Goal: Transaction & Acquisition: Purchase product/service

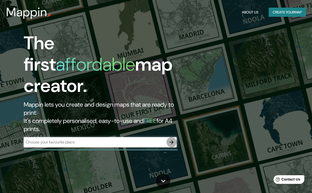
click at [172, 140] on icon "button" at bounding box center [171, 142] width 4 height 4
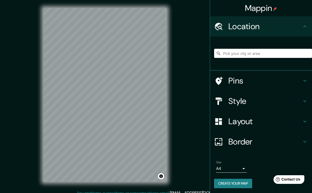
click at [175, 107] on div "Mappin Location Pins Style Layout Border Choose a border. Hint : you can make l…" at bounding box center [156, 99] width 312 height 199
click at [172, 110] on div "© Mapbox © OpenStreetMap Improve this map" at bounding box center [104, 95] width 139 height 190
click at [37, 124] on div "© Mapbox © OpenStreetMap Improve this map" at bounding box center [104, 95] width 139 height 190
drag, startPoint x: 36, startPoint y: 150, endPoint x: 3, endPoint y: 140, distance: 34.8
click at [2, 139] on div "Mappin Location Pins Style Layout Border Choose a border. Hint : you can make l…" at bounding box center [156, 99] width 312 height 199
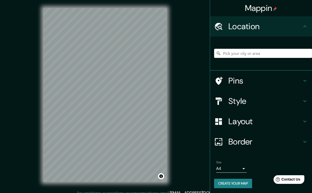
click at [215, 53] on input "Pick your city or area" at bounding box center [263, 53] width 98 height 9
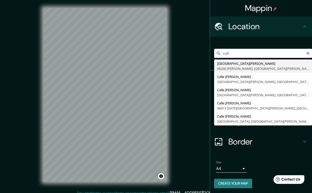
type input "[GEOGRAPHIC_DATA][PERSON_NAME][PERSON_NAME], [GEOGRAPHIC_DATA][PERSON_NAME], [G…"
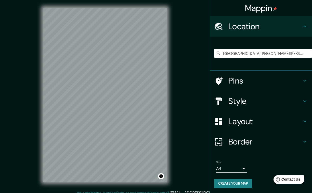
click at [215, 167] on body "Mappin Location [GEOGRAPHIC_DATA][PERSON_NAME], [GEOGRAPHIC_DATA][PERSON_NAME],…" at bounding box center [156, 96] width 312 height 193
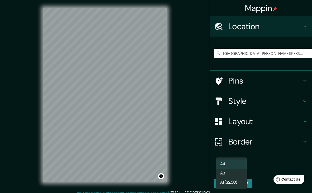
click at [215, 175] on li "A3" at bounding box center [231, 173] width 31 height 9
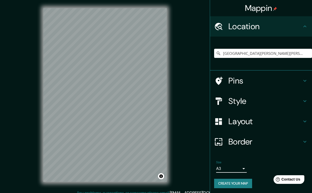
click at [215, 169] on body "Mappin Location [GEOGRAPHIC_DATA][PERSON_NAME], [GEOGRAPHIC_DATA][PERSON_NAME],…" at bounding box center [156, 96] width 312 height 193
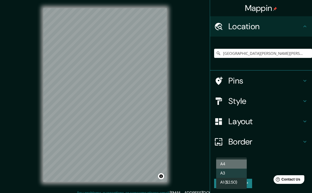
click at [215, 164] on li "A4" at bounding box center [231, 164] width 31 height 9
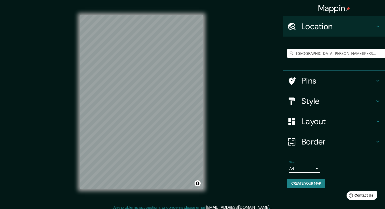
click at [215, 98] on h4 "Style" at bounding box center [337, 101] width 73 height 10
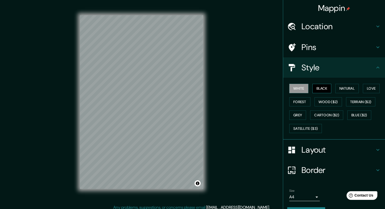
click at [215, 90] on button "Black" at bounding box center [321, 88] width 19 height 9
click at [215, 153] on h4 "Layout" at bounding box center [337, 150] width 73 height 10
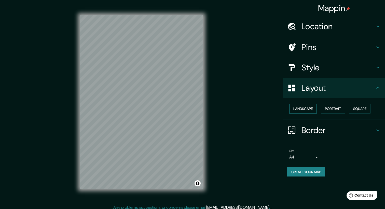
click at [215, 110] on button "Landscape" at bounding box center [302, 108] width 27 height 9
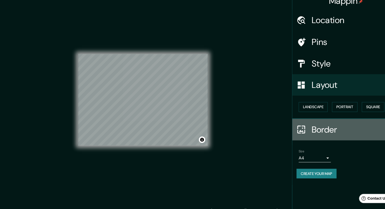
click at [215, 123] on div "Border" at bounding box center [334, 130] width 102 height 20
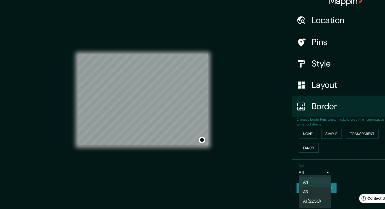
click at [215, 171] on body "Mappin Location [GEOGRAPHIC_DATA][PERSON_NAME], [GEOGRAPHIC_DATA][PERSON_NAME],…" at bounding box center [192, 104] width 385 height 209
click at [215, 186] on li "A3" at bounding box center [304, 189] width 31 height 9
click at [215, 174] on body "Mappin Location [GEOGRAPHIC_DATA][PERSON_NAME], [GEOGRAPHIC_DATA][PERSON_NAME],…" at bounding box center [192, 104] width 385 height 209
click at [215, 193] on li "A1 ($2.50)" at bounding box center [304, 198] width 31 height 9
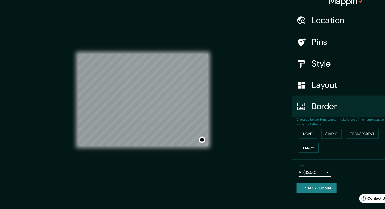
click at [215, 172] on body "Mappin Location [GEOGRAPHIC_DATA][PERSON_NAME], [GEOGRAPHIC_DATA][PERSON_NAME],…" at bounding box center [192, 104] width 385 height 209
click at [215, 177] on li "A4" at bounding box center [304, 180] width 31 height 9
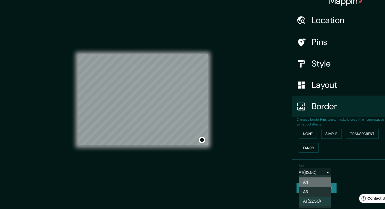
type input "single"
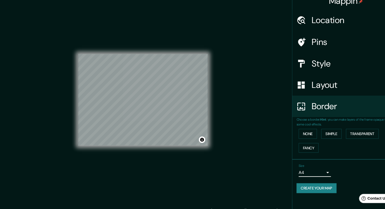
click at [215, 114] on div "Border" at bounding box center [334, 108] width 102 height 20
click at [215, 89] on h4 "Layout" at bounding box center [337, 88] width 73 height 10
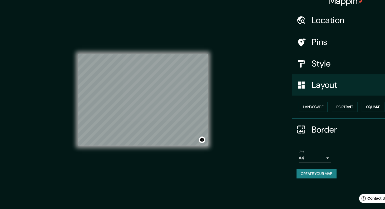
click at [143, 53] on div "© Mapbox © OpenStreetMap Improve this map" at bounding box center [141, 102] width 123 height 189
click at [157, 55] on div "© Mapbox © OpenStreetMap Improve this map" at bounding box center [141, 102] width 123 height 189
click at [202, 26] on div "© Mapbox © OpenStreetMap Improve this map" at bounding box center [141, 102] width 123 height 189
click at [156, 158] on div "© Mapbox © OpenStreetMap Improve this map" at bounding box center [141, 102] width 123 height 189
